Goal: Transaction & Acquisition: Purchase product/service

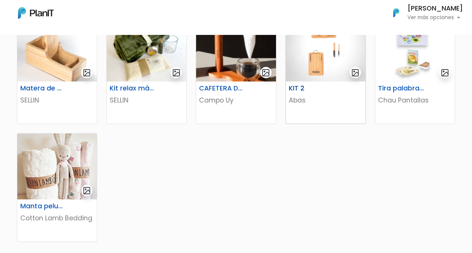
scroll to position [413, 0]
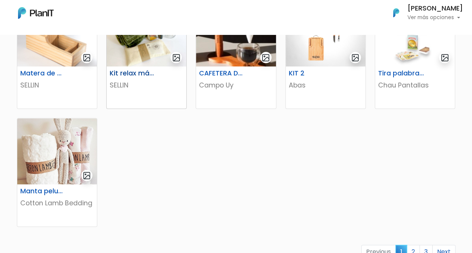
click at [133, 76] on h6 "Kit relax más té" at bounding box center [132, 74] width 55 height 8
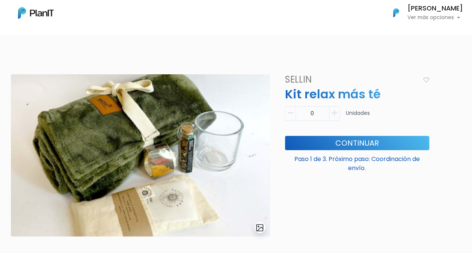
click at [333, 114] on icon "button" at bounding box center [335, 113] width 6 height 7
type input "1"
click at [331, 138] on button "Continuar" at bounding box center [357, 143] width 144 height 14
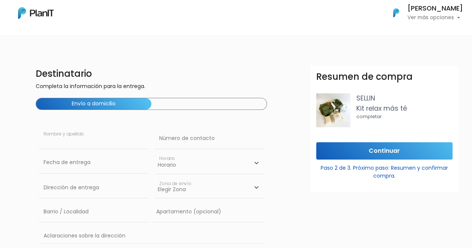
click at [56, 139] on input "text" at bounding box center [94, 138] width 110 height 21
type input "[PERSON_NAME]"
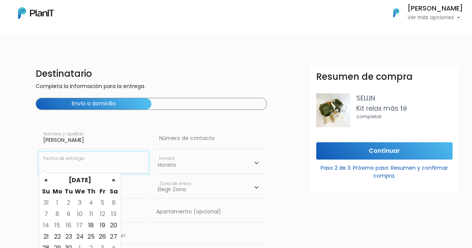
click at [39, 159] on input "text" at bounding box center [94, 162] width 110 height 21
click at [101, 226] on td "19" at bounding box center [102, 225] width 11 height 11
type input "[DATE]"
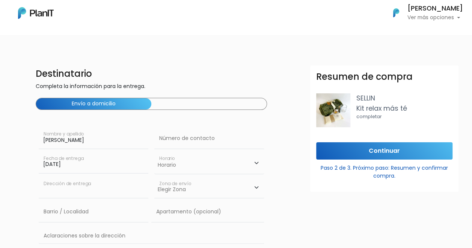
click at [66, 191] on input "text" at bounding box center [94, 187] width 110 height 21
type input "CONSTITUYENTE 1891"
type input "Cordon"
type input "CONSTITUYENTE 1891"
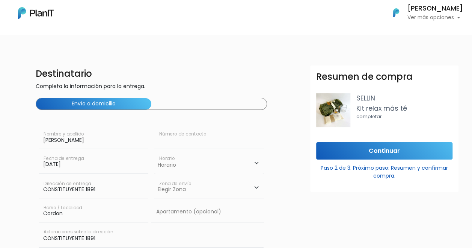
click at [215, 139] on input "text" at bounding box center [209, 138] width 110 height 21
type input "093721309"
click at [192, 166] on select "Horario 08:00 - 10:00 10:00 - 12:00 14:00 - 16:00 16:00 - 18:00" at bounding box center [209, 163] width 110 height 22
select select "1"
click at [154, 152] on select "Horario 08:00 - 10:00 10:00 - 12:00 14:00 - 16:00 16:00 - 18:00" at bounding box center [209, 163] width 110 height 22
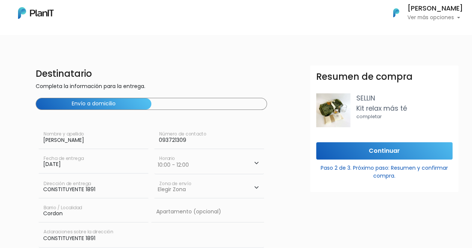
click at [192, 185] on select "Elegir [PERSON_NAME][GEOGRAPHIC_DATA]" at bounding box center [209, 187] width 110 height 21
select select "8"
click at [154, 177] on select "Elegir [PERSON_NAME][GEOGRAPHIC_DATA]" at bounding box center [209, 187] width 110 height 21
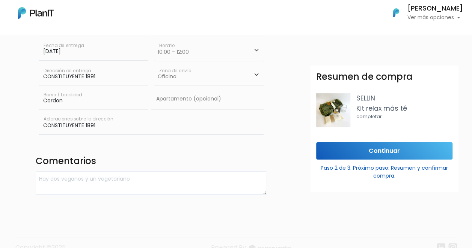
scroll to position [127, 0]
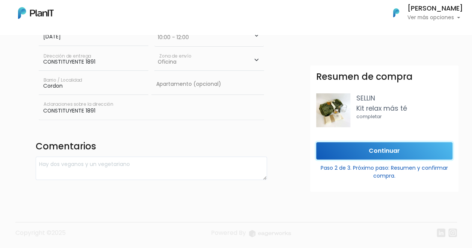
click at [370, 148] on input "Continuar" at bounding box center [384, 151] width 136 height 18
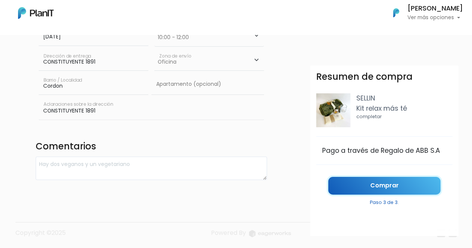
click at [365, 183] on link "Comprar" at bounding box center [385, 186] width 112 height 18
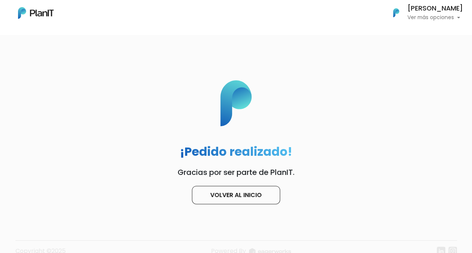
click at [310, 92] on div "¡Pedido realizado! Gracias por ser parte de PlanIT. Volver al inicio" at bounding box center [236, 142] width 177 height 124
